Goal: Information Seeking & Learning: Learn about a topic

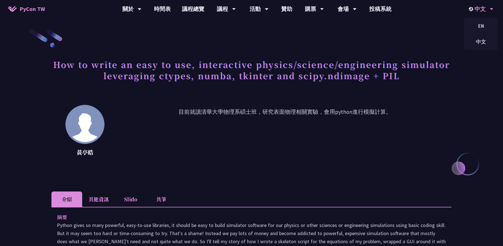
click at [482, 10] on div "中文" at bounding box center [481, 9] width 25 height 18
click at [482, 29] on div "EN" at bounding box center [481, 25] width 34 height 13
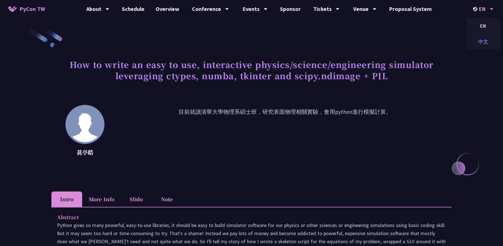
click at [486, 46] on div "中文" at bounding box center [483, 41] width 34 height 13
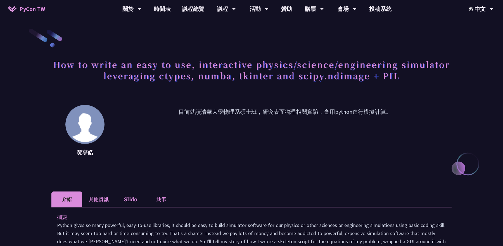
scroll to position [8, 0]
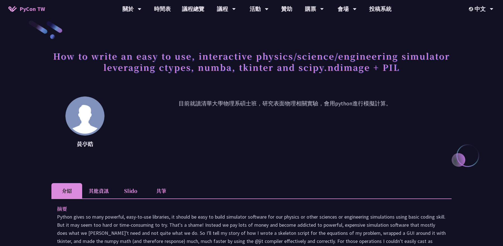
drag, startPoint x: 54, startPoint y: 56, endPoint x: 260, endPoint y: 162, distance: 231.7
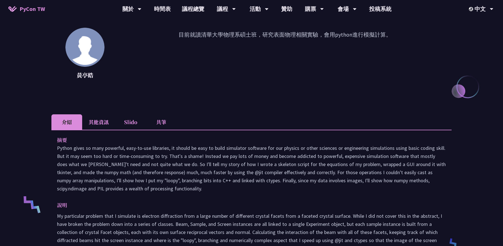
scroll to position [209, 0]
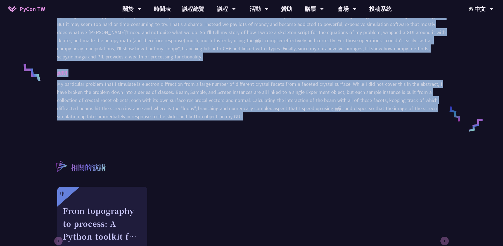
click at [298, 125] on div "摘要 說明 My particular problem that I simulate is electron diffraction from a larg…" at bounding box center [251, 66] width 400 height 137
copy div "Lor ip dolor si amet co adi, elitseddoei tempori/utlabor/etdoloremag aliquaeni …"
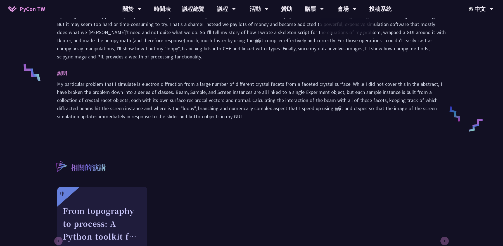
click at [328, 76] on p "說明" at bounding box center [246, 73] width 378 height 8
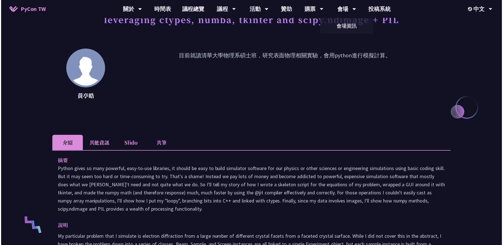
scroll to position [0, 0]
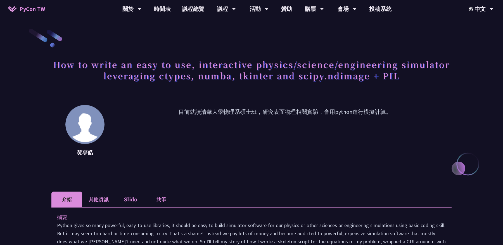
drag, startPoint x: 79, startPoint y: 155, endPoint x: 116, endPoint y: 154, distance: 38.0
click at [116, 154] on div "[PERSON_NAME]就讀清華大學物理系碩士班，研究表面物理相關實驗，會用python進行模擬計算。" at bounding box center [251, 133] width 400 height 56
copy div "[PERSON_NAME]就讀清華大學物理系碩士班，研究表面物理相關實驗，會用python進行模擬計算。"
drag, startPoint x: 77, startPoint y: 154, endPoint x: 94, endPoint y: 154, distance: 16.5
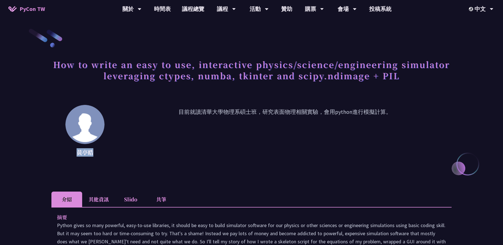
click at [94, 154] on p "黃亭皓" at bounding box center [84, 152] width 39 height 8
copy p "黃亭皓"
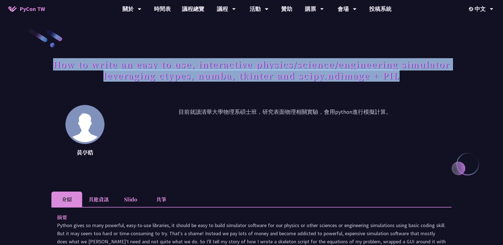
drag, startPoint x: 56, startPoint y: 64, endPoint x: 439, endPoint y: 76, distance: 382.9
click at [439, 76] on h1 "How to write an easy to use, interactive physics/science/engineering simulator …" at bounding box center [251, 70] width 400 height 28
copy h1 "How to write an easy to use, interactive physics/science/engineering simulator …"
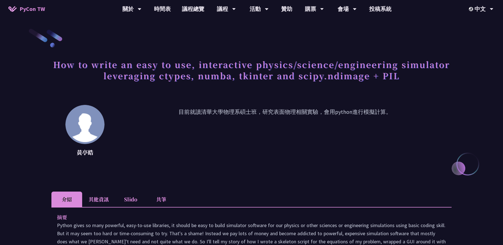
click at [104, 115] on div "[PERSON_NAME]就讀清華大學物理系碩士班，研究表面物理相關實驗，會用python進行模擬計算。" at bounding box center [251, 133] width 400 height 56
drag, startPoint x: 77, startPoint y: 153, endPoint x: 118, endPoint y: 153, distance: 40.8
click at [118, 153] on div "[PERSON_NAME]就讀清華大學物理系碩士班，研究表面物理相關實驗，會用python進行模擬計算。" at bounding box center [251, 133] width 400 height 56
copy div "[PERSON_NAME]就讀清華大學物理系碩士班，研究表面物理相關實驗，會用python進行模擬計算。"
click at [118, 153] on div "[PERSON_NAME]就讀清華大學物理系碩士班，研究表面物理相關實驗，會用python進行模擬計算。" at bounding box center [251, 133] width 400 height 56
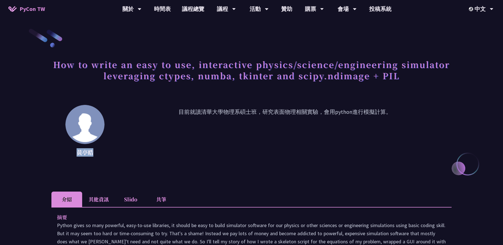
drag, startPoint x: 78, startPoint y: 153, endPoint x: 93, endPoint y: 153, distance: 15.4
click at [93, 153] on p "黃亭皓" at bounding box center [84, 152] width 39 height 8
copy p "黃亭皓"
